Goal: Book appointment/travel/reservation

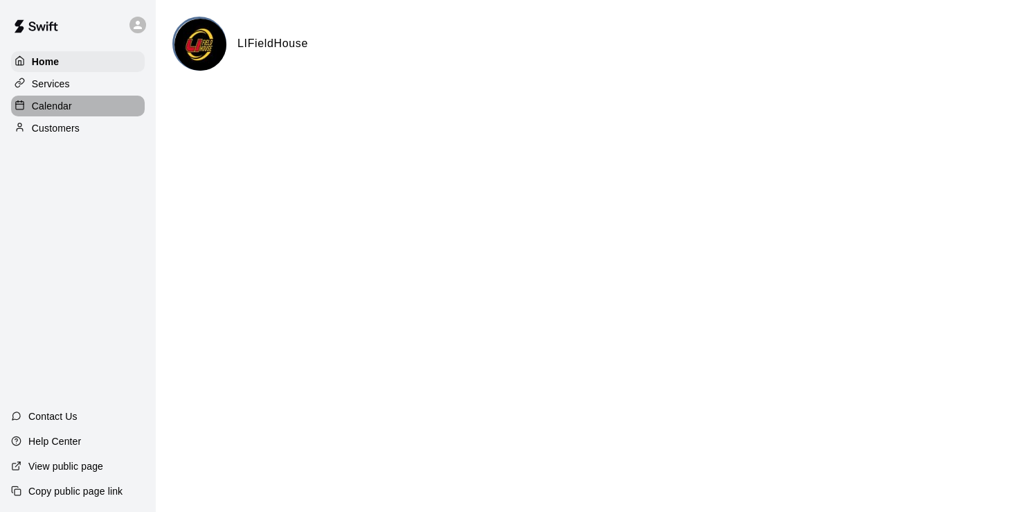
click at [80, 109] on div "Calendar" at bounding box center [78, 106] width 134 height 21
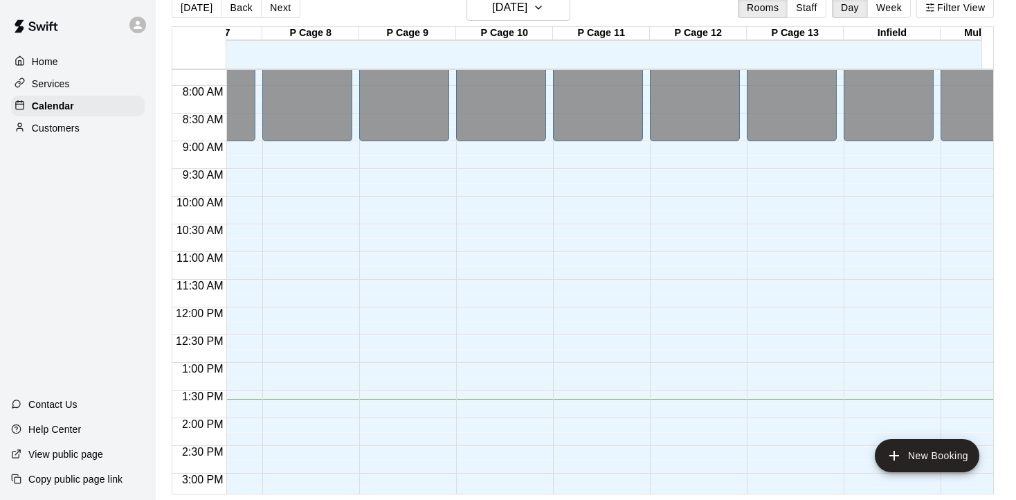
scroll to position [277, 836]
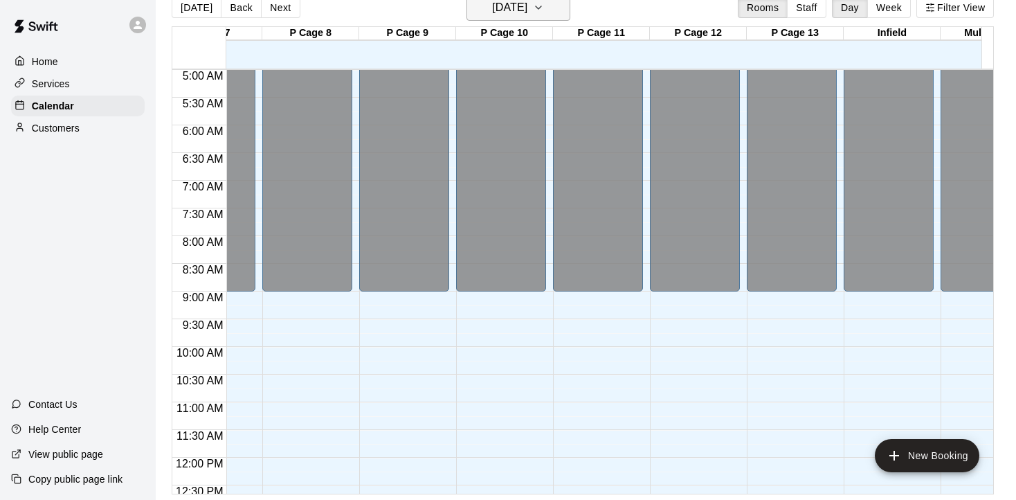
click at [554, 7] on button "[DATE]" at bounding box center [519, 7] width 104 height 26
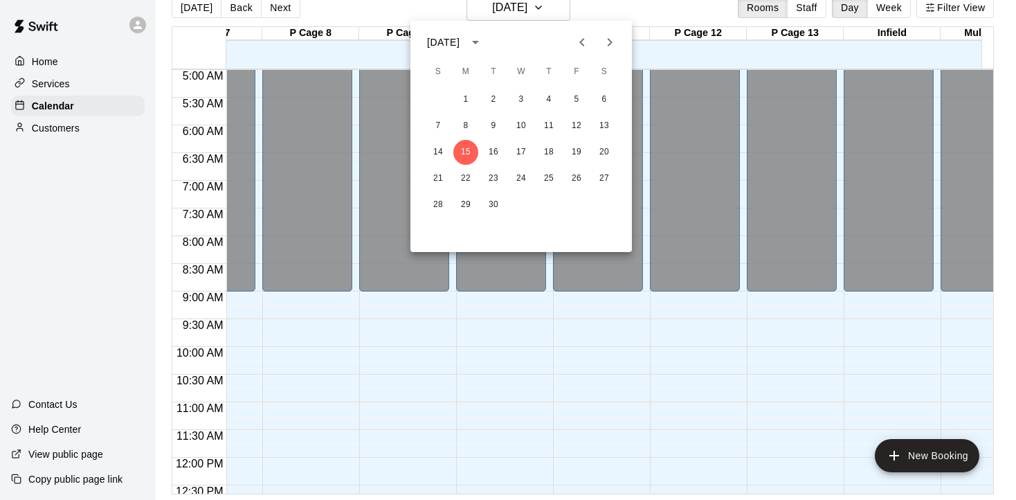
scroll to position [0, 0]
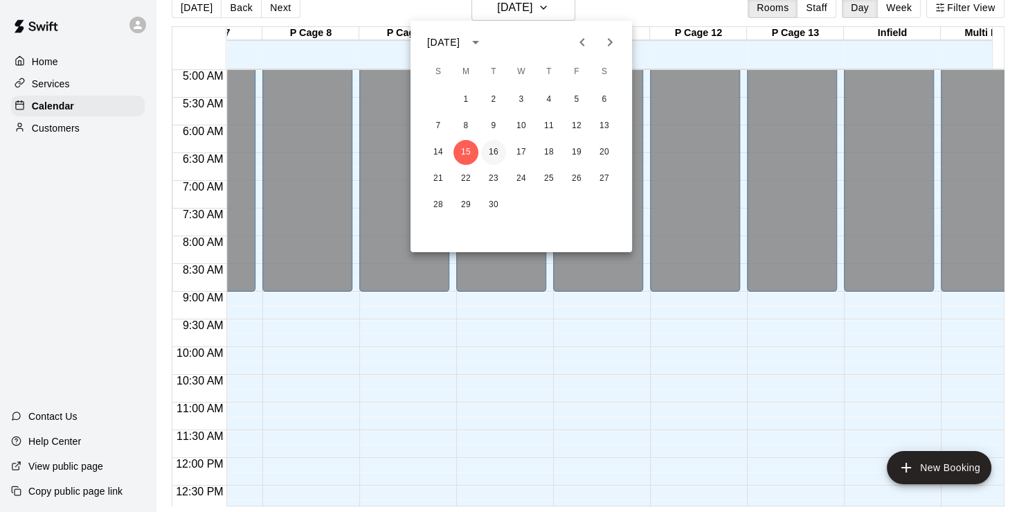
click at [495, 152] on button "16" at bounding box center [493, 152] width 25 height 25
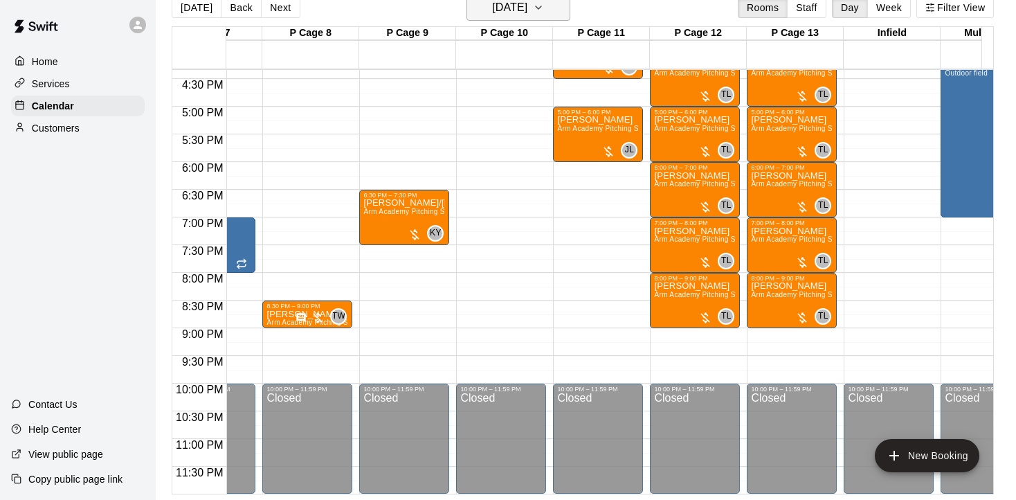
click at [544, 13] on icon "button" at bounding box center [538, 7] width 11 height 17
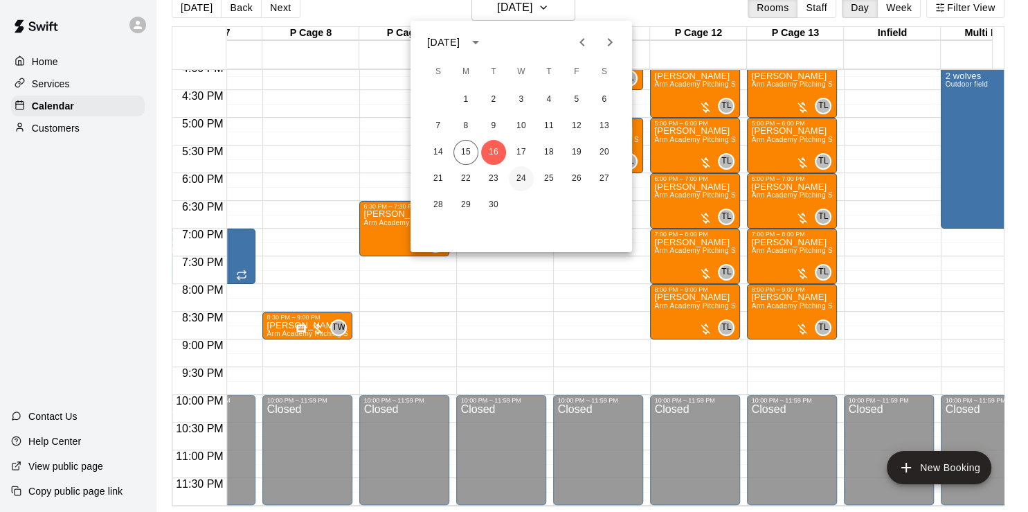
click at [518, 185] on button "24" at bounding box center [521, 178] width 25 height 25
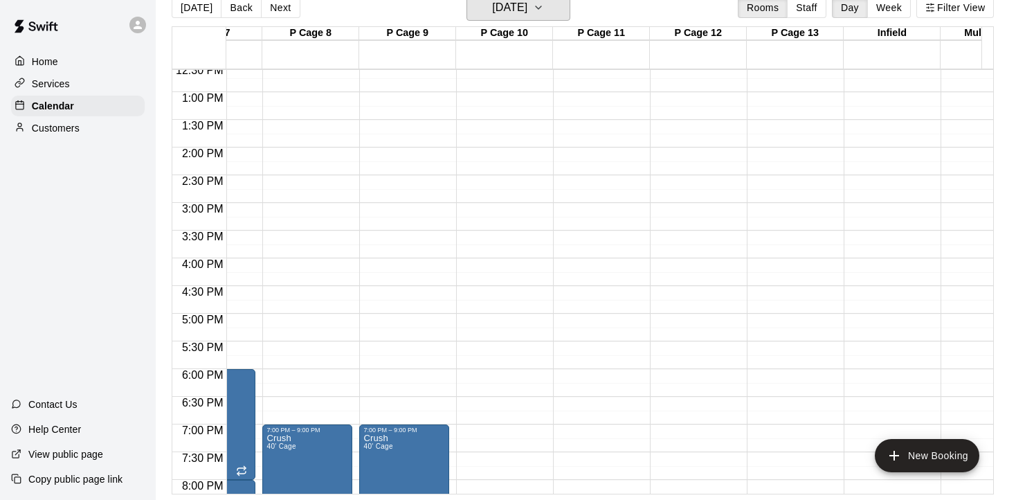
scroll to position [725, 836]
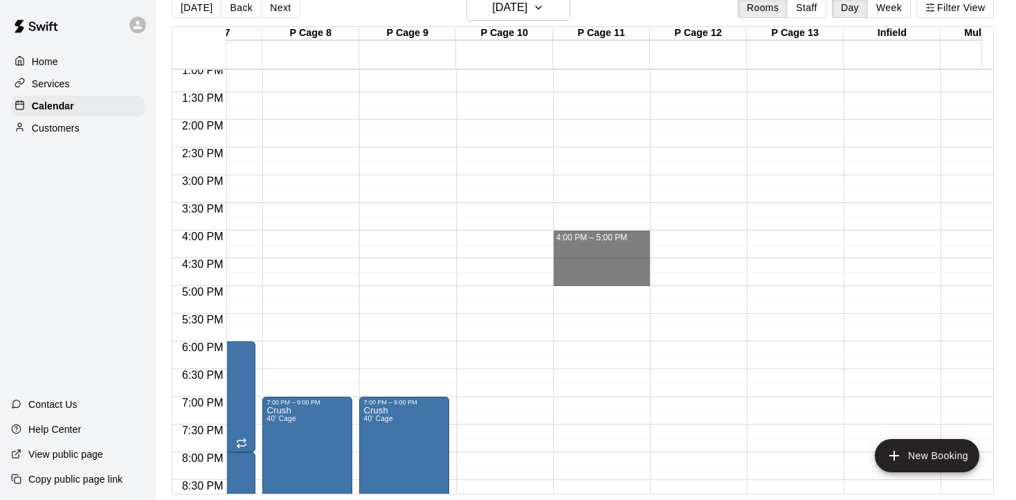
drag, startPoint x: 608, startPoint y: 242, endPoint x: 610, endPoint y: 280, distance: 38.1
click at [610, 280] on div "12:00 AM – 9:00 AM Closed 10:00 PM – 11:59 PM Closed 4:00 PM – 5:00 PM" at bounding box center [601, 9] width 97 height 1329
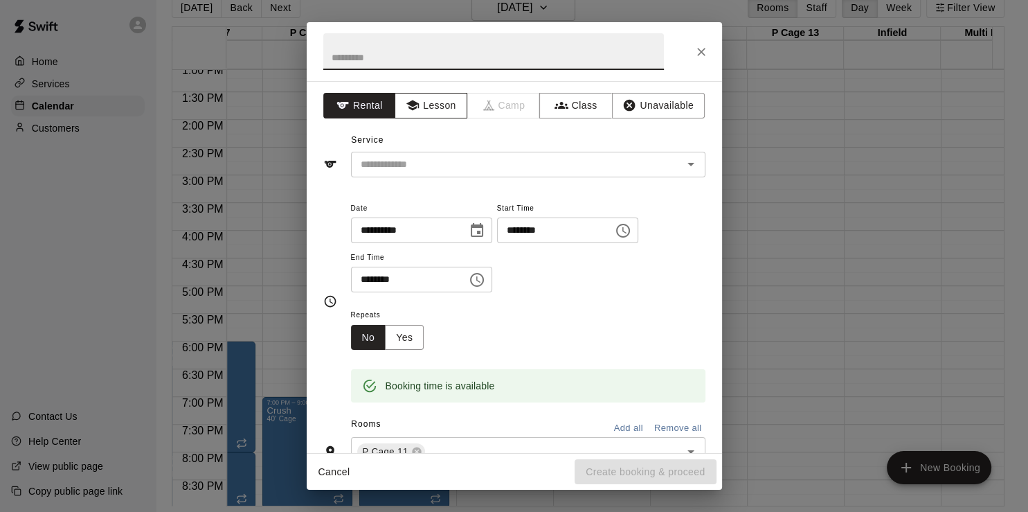
click at [436, 103] on button "Lesson" at bounding box center [431, 106] width 73 height 26
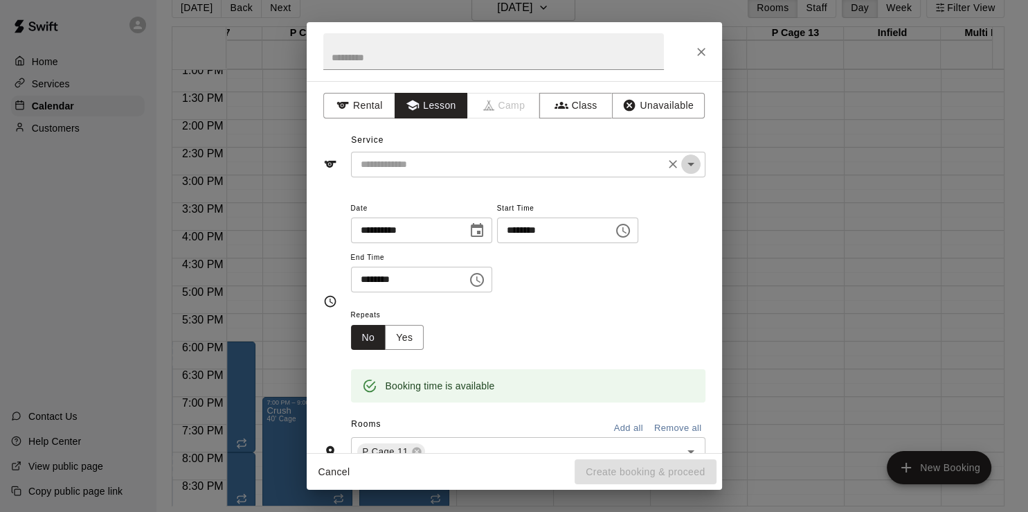
click at [682, 167] on icon "Open" at bounding box center [690, 164] width 17 height 17
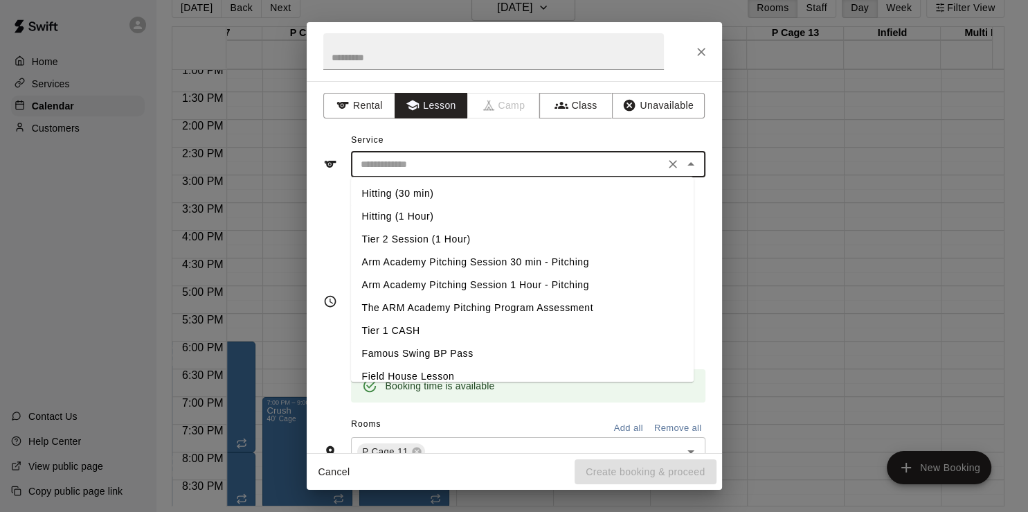
click at [512, 281] on li "Arm Academy Pitching Session 1 Hour - Pitching" at bounding box center [522, 284] width 343 height 23
type input "**********"
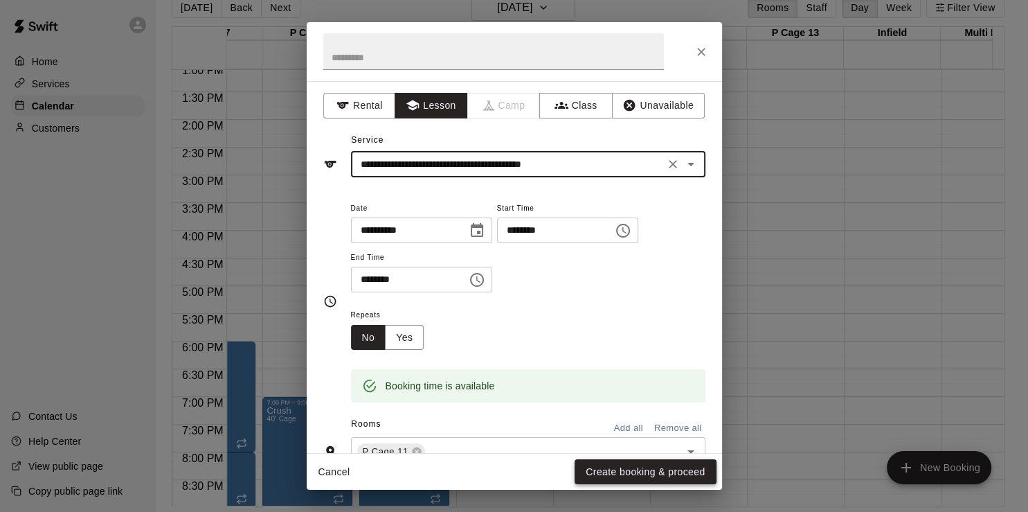
click at [625, 470] on button "Create booking & proceed" at bounding box center [645, 472] width 141 height 26
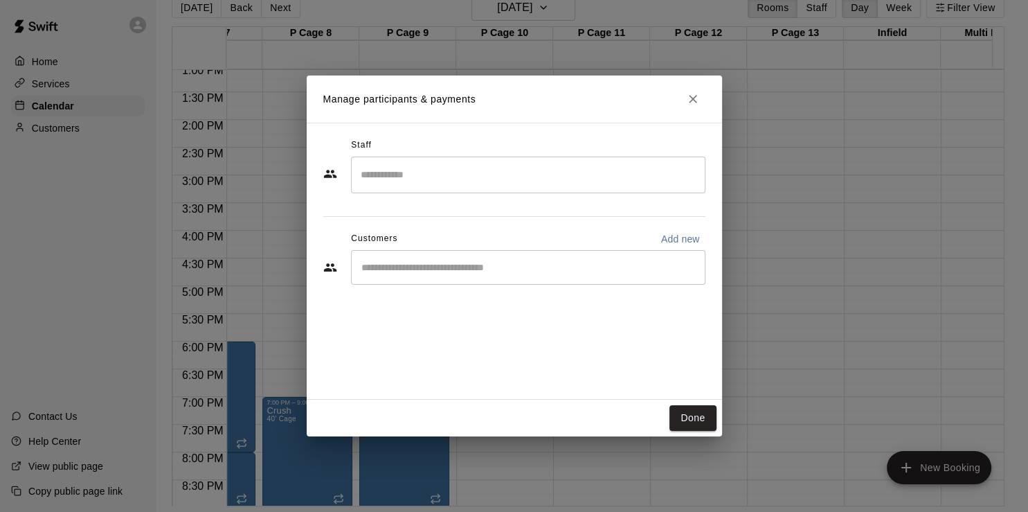
click at [463, 188] on div "​" at bounding box center [528, 174] width 354 height 37
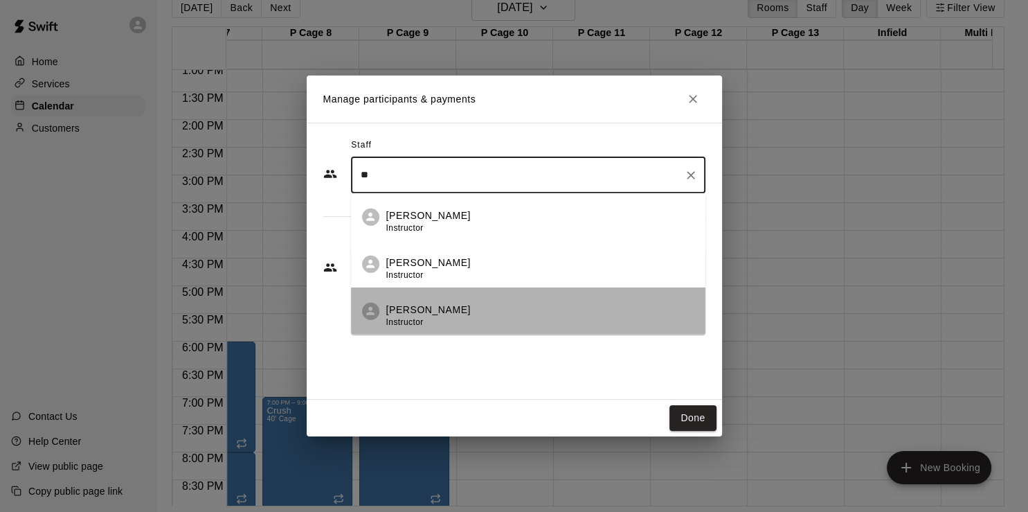
click at [449, 303] on p "[PERSON_NAME]" at bounding box center [428, 309] width 84 height 15
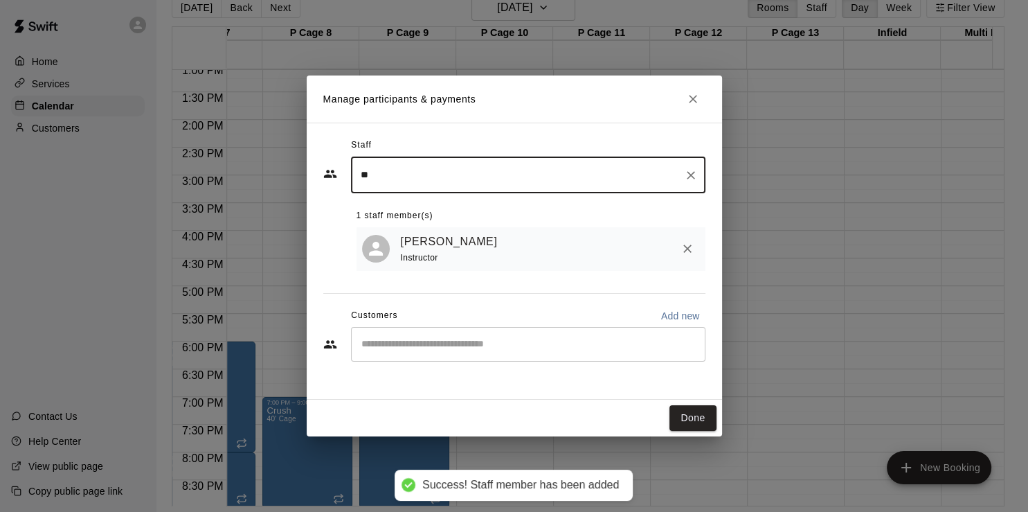
click at [385, 352] on div "​" at bounding box center [528, 344] width 354 height 35
type input "**"
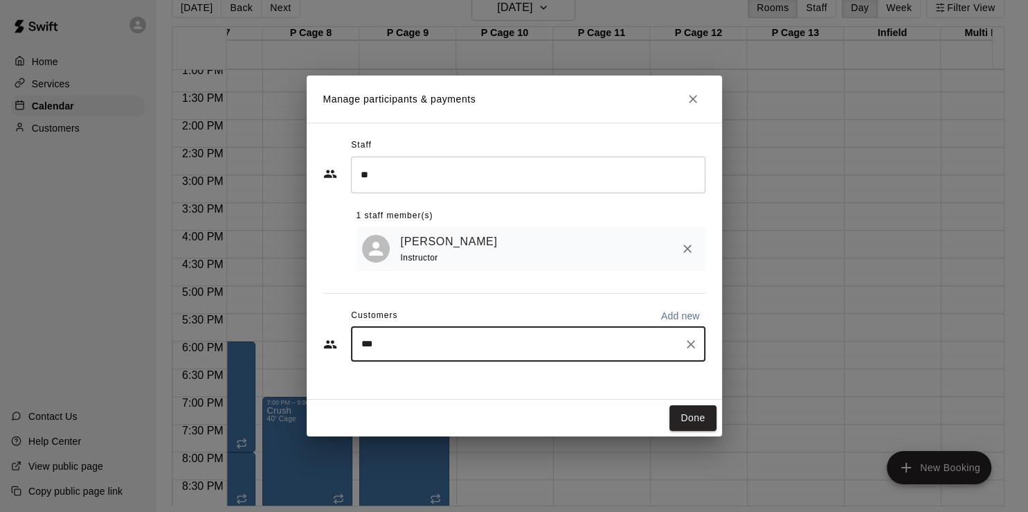
type input "****"
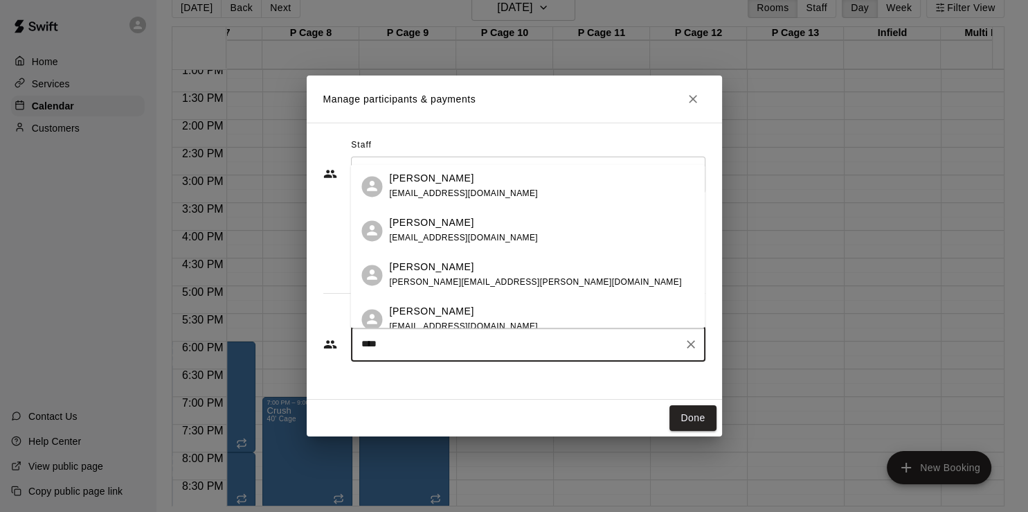
click at [460, 228] on div "[PERSON_NAME]" at bounding box center [463, 222] width 149 height 15
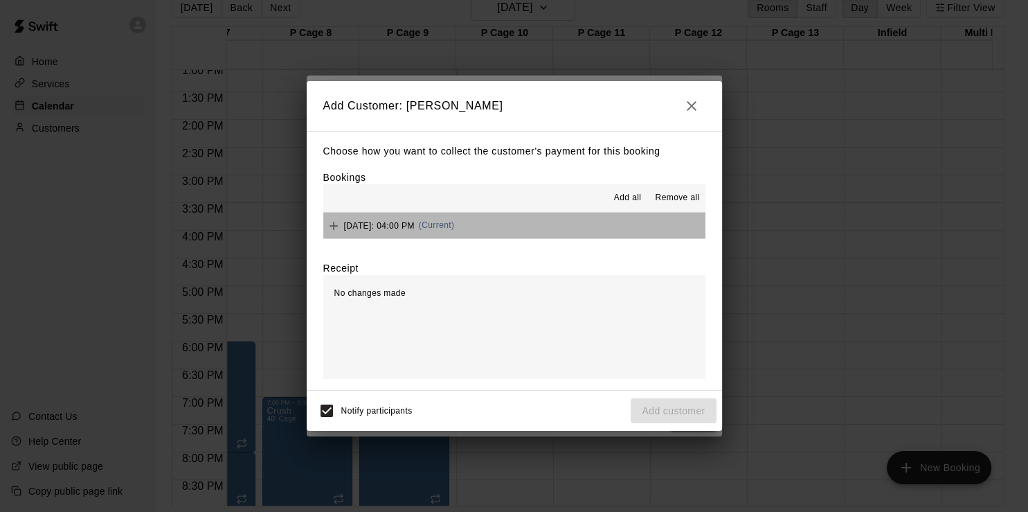
click at [616, 227] on button "[DATE]: 04:00 PM (Current)" at bounding box center [514, 225] width 382 height 26
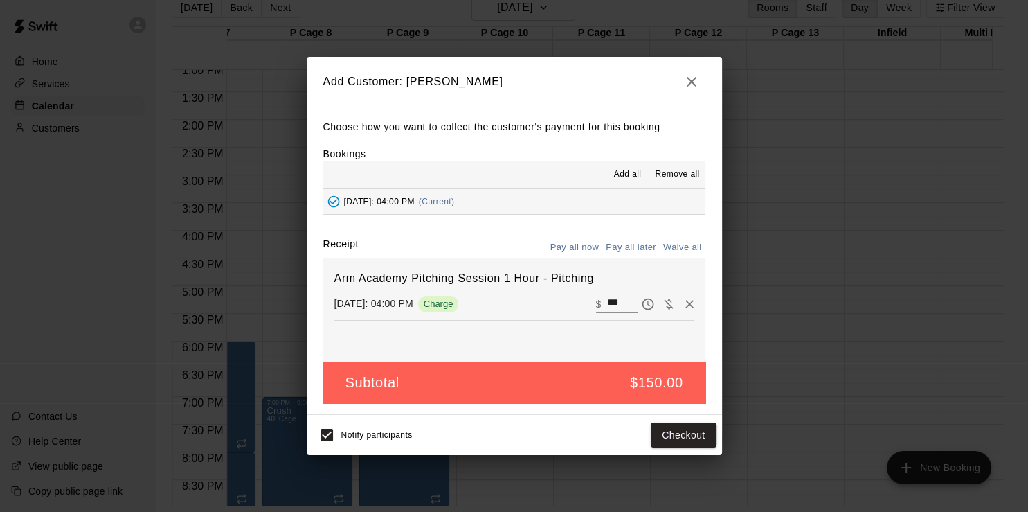
click at [640, 249] on button "Pay all later" at bounding box center [630, 247] width 57 height 21
click at [685, 438] on button "Add customer" at bounding box center [673, 435] width 85 height 26
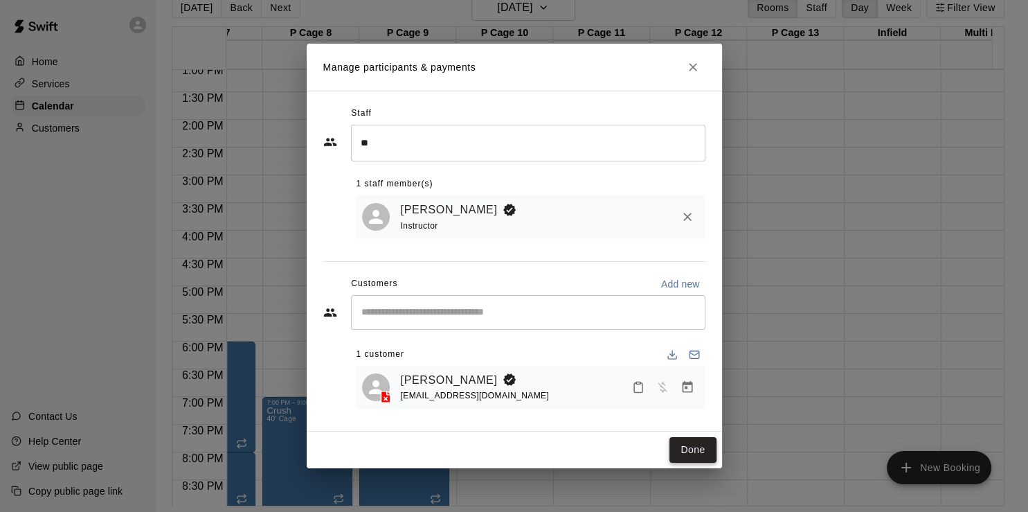
click at [708, 458] on button "Done" at bounding box center [692, 450] width 46 height 26
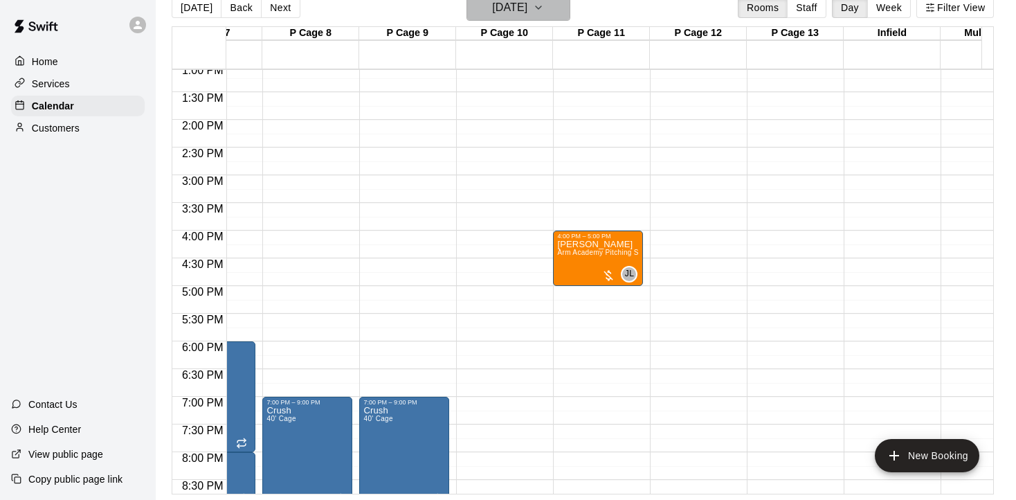
click at [527, 15] on h6 "[DATE]" at bounding box center [509, 7] width 35 height 19
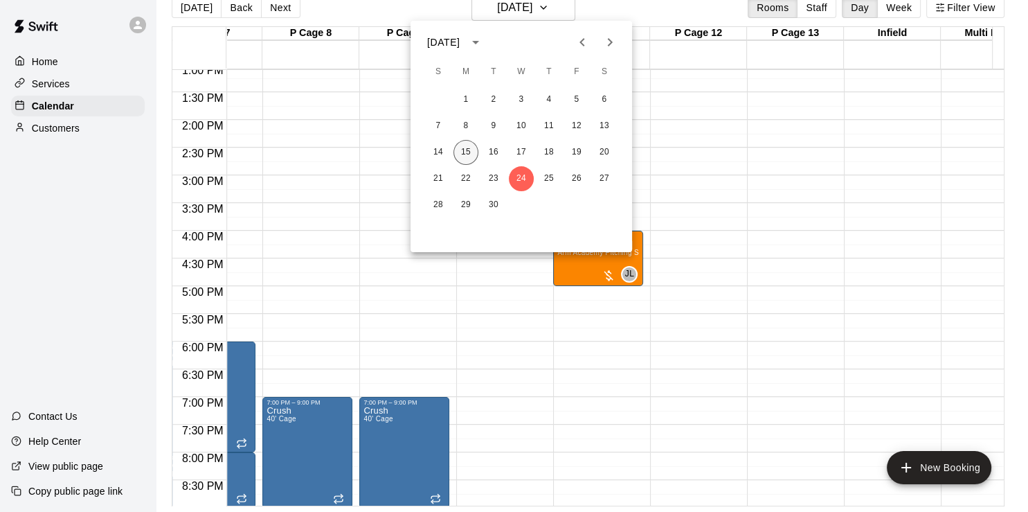
click at [471, 156] on button "15" at bounding box center [465, 152] width 25 height 25
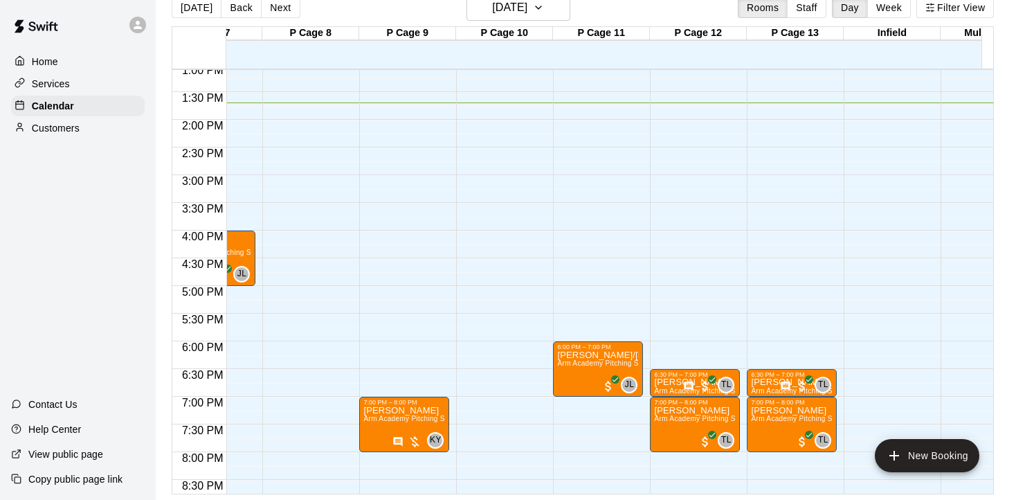
click at [138, 19] on icon at bounding box center [138, 25] width 12 height 12
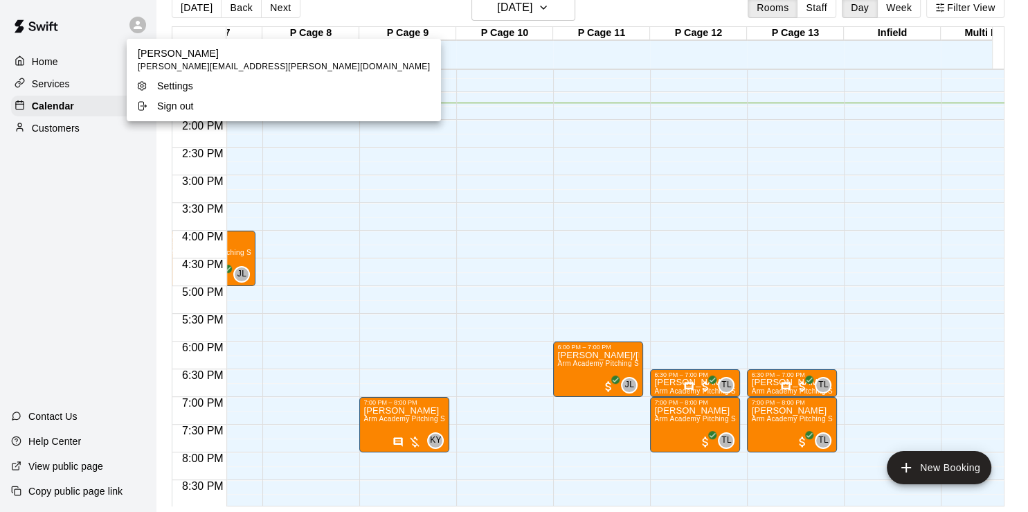
click at [164, 112] on p "Sign out" at bounding box center [175, 106] width 37 height 14
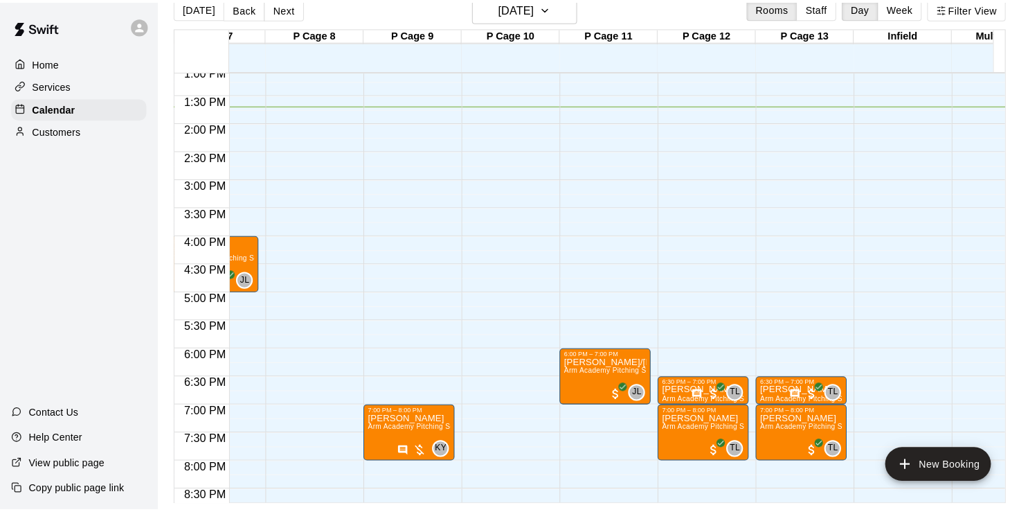
scroll to position [0, 0]
